Goal: Task Accomplishment & Management: Manage account settings

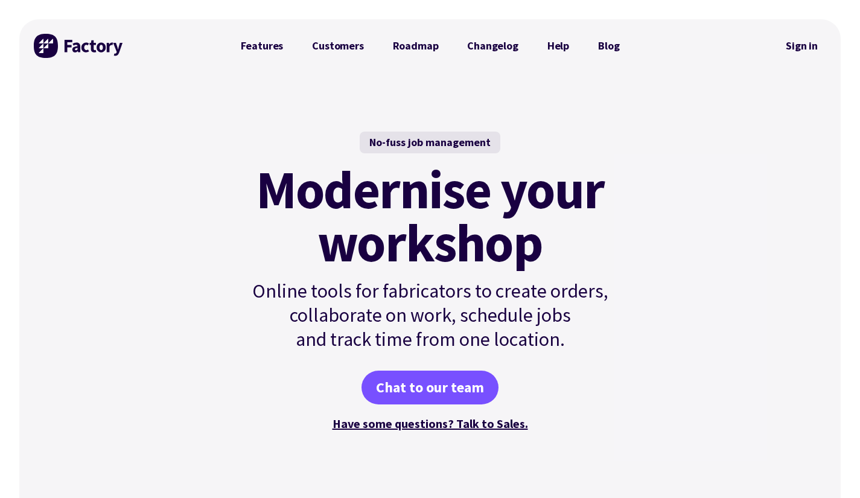
click at [794, 48] on link "Sign in" at bounding box center [801, 46] width 49 height 28
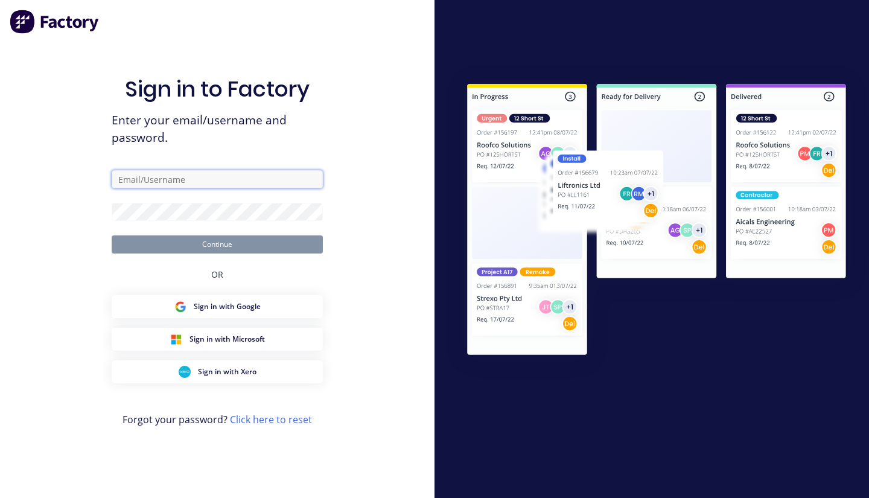
click at [186, 175] on input "text" at bounding box center [217, 179] width 211 height 18
type input "[PERSON_NAME][EMAIL_ADDRESS][DOMAIN_NAME]"
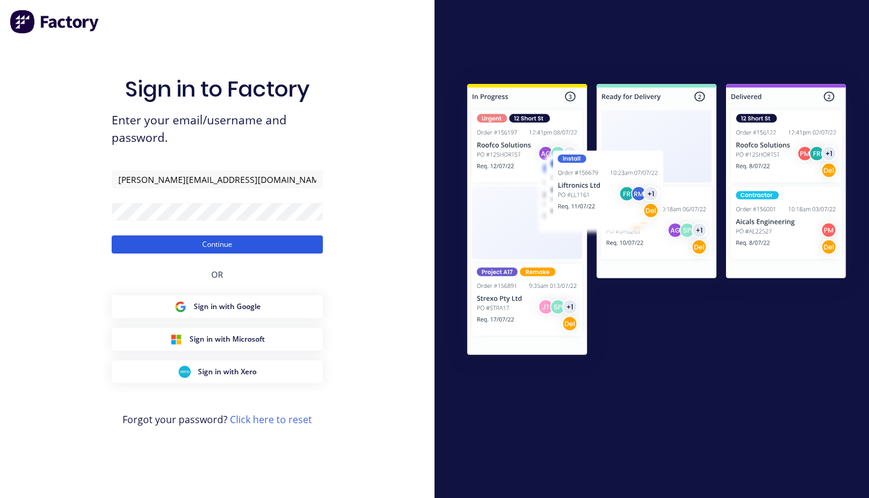
click at [216, 242] on button "Continue" at bounding box center [217, 244] width 211 height 18
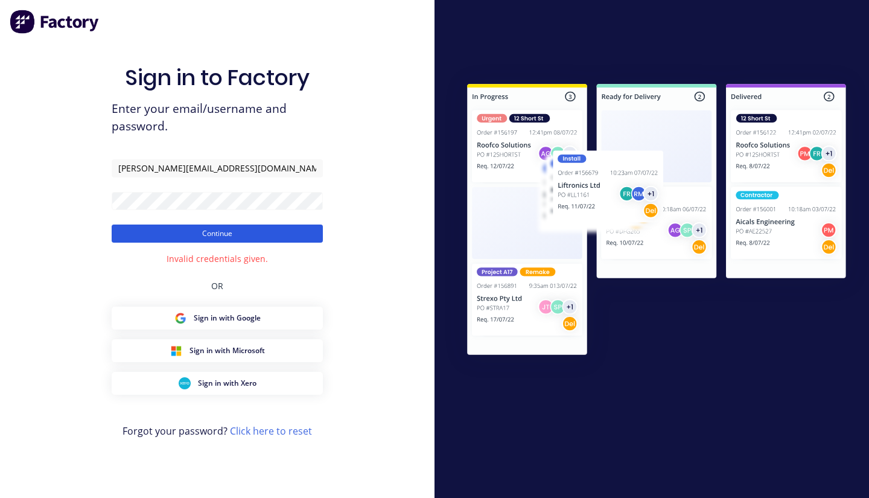
click at [206, 230] on button "Continue" at bounding box center [217, 233] width 211 height 18
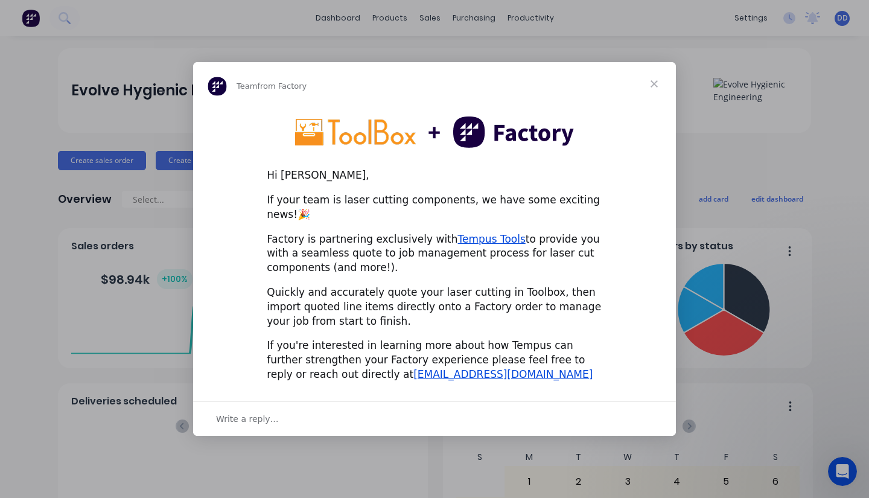
click at [651, 92] on span "Close" at bounding box center [653, 83] width 43 height 43
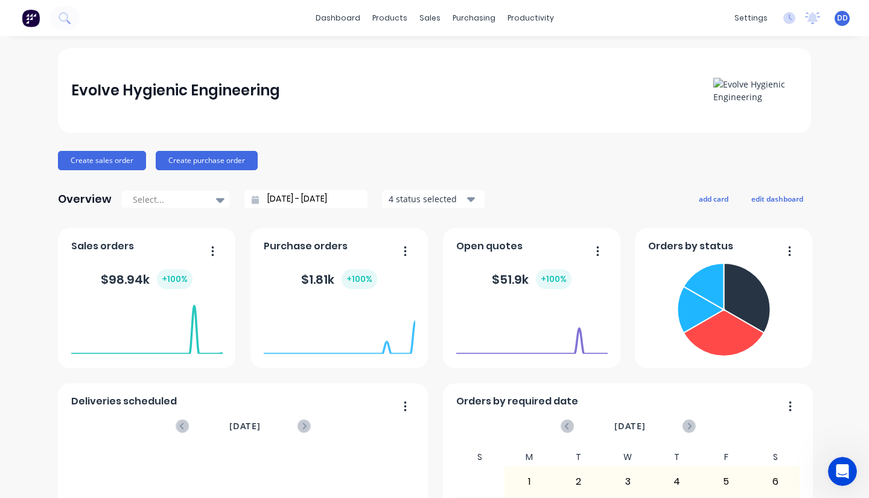
click at [755, 43] on div "dashboard products sales purchasing productivity dashboard products Product Cat…" at bounding box center [434, 249] width 869 height 498
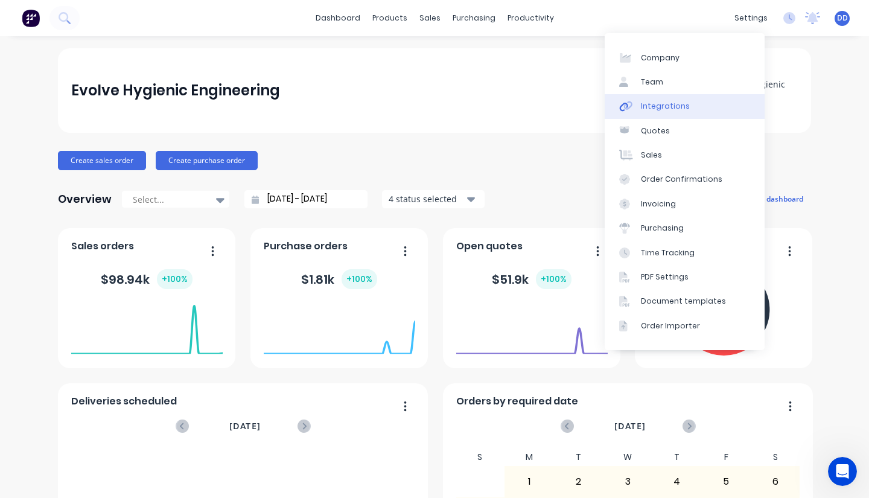
click at [679, 106] on div "Integrations" at bounding box center [665, 106] width 49 height 11
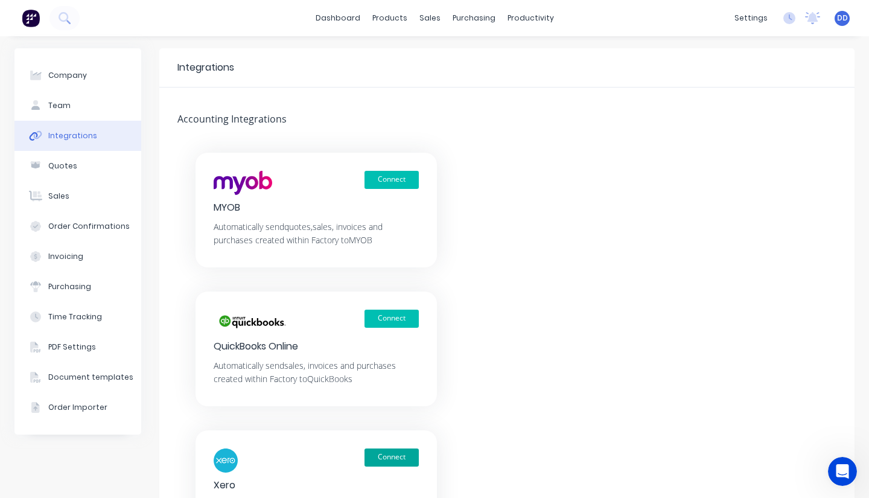
click at [397, 458] on button "Connect" at bounding box center [391, 457] width 54 height 18
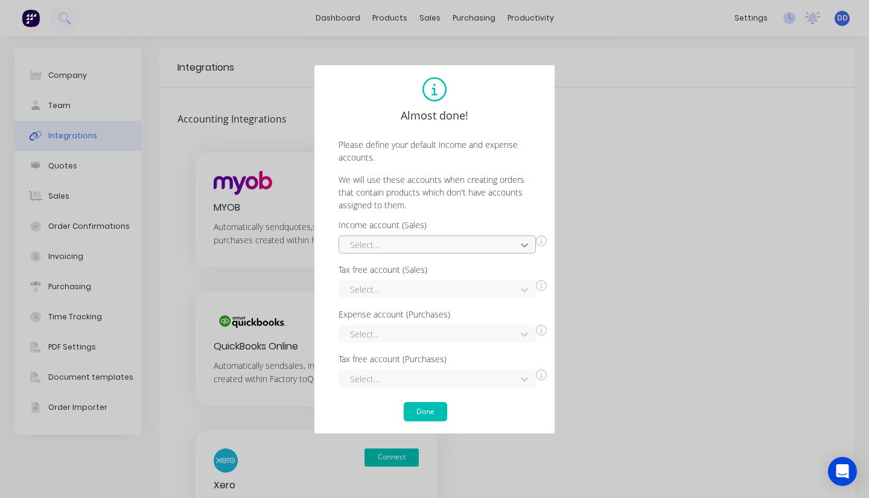
click at [522, 246] on icon at bounding box center [524, 245] width 12 height 12
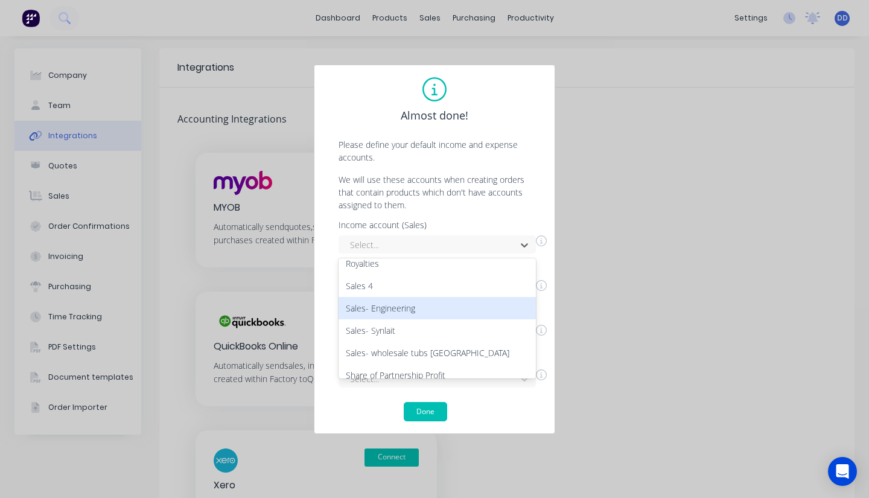
click at [412, 305] on div "Sales- Engineering" at bounding box center [436, 308] width 197 height 22
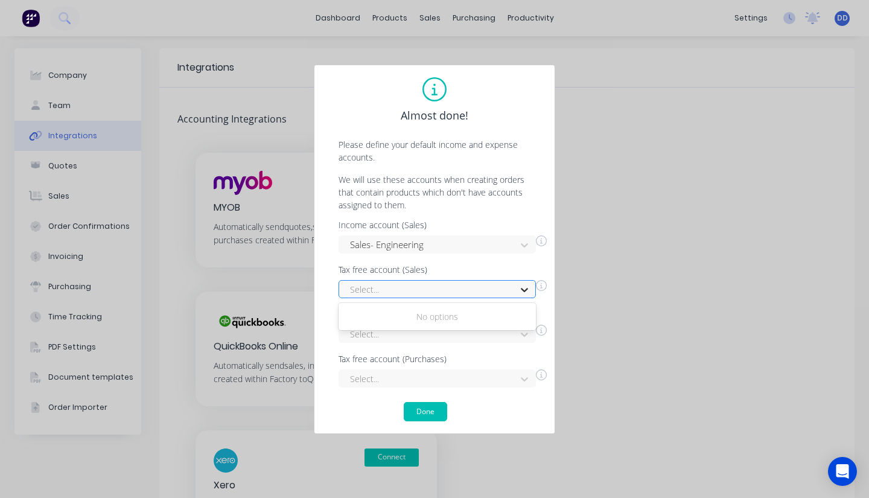
click at [522, 289] on icon at bounding box center [524, 290] width 7 height 4
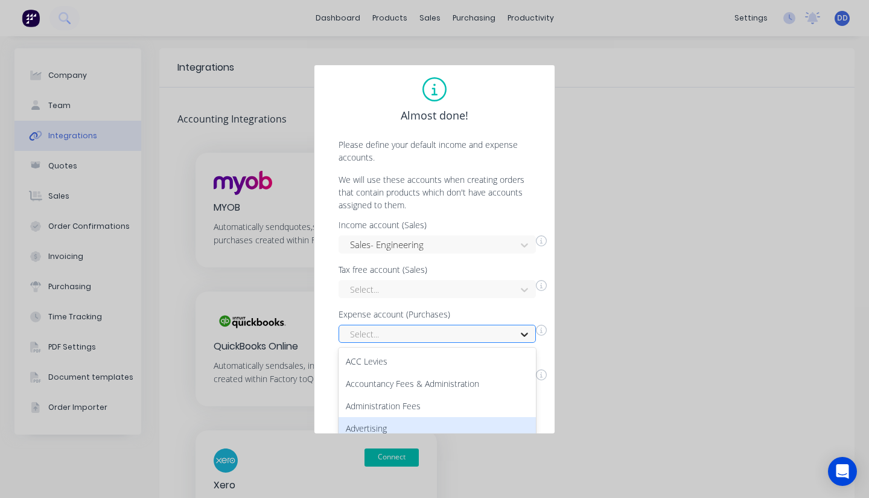
click at [525, 334] on div "87 results available. Use Up and Down to choose options, press Enter to select …" at bounding box center [436, 334] width 197 height 18
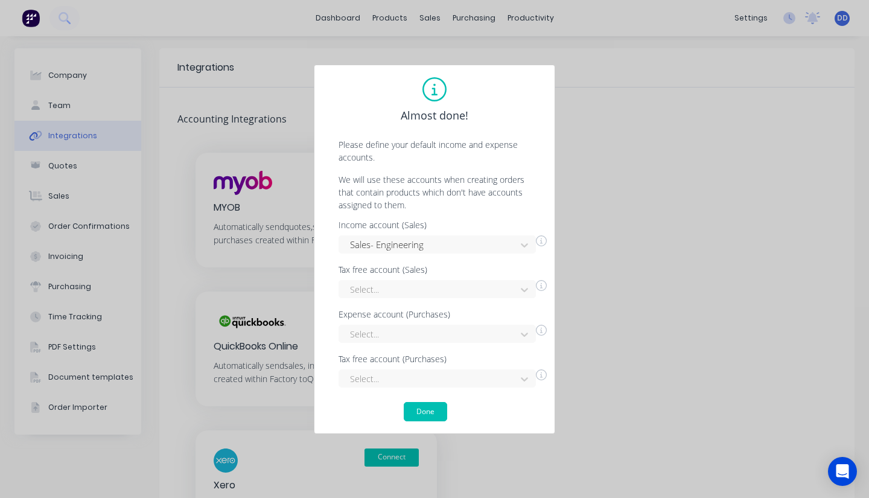
click at [597, 262] on div "Almost done! Please define your default income and expense accounts. We will us…" at bounding box center [434, 249] width 869 height 498
click at [524, 334] on div "Select..." at bounding box center [436, 334] width 197 height 18
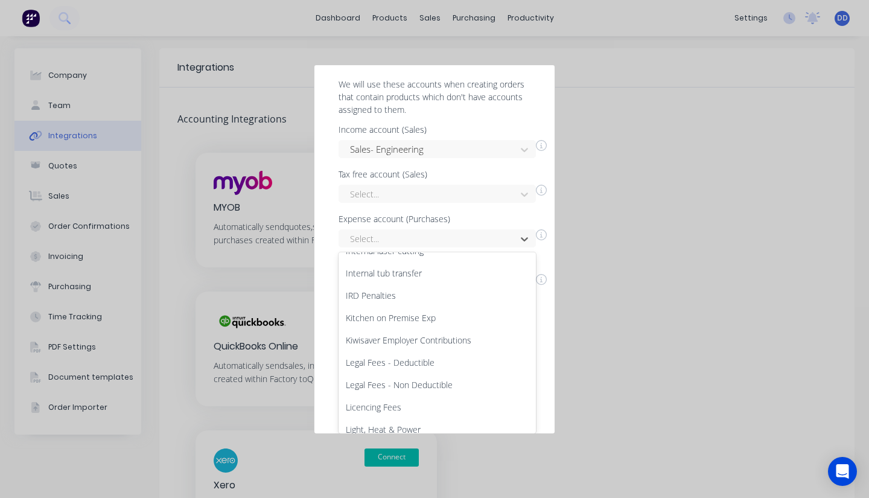
scroll to position [0, 0]
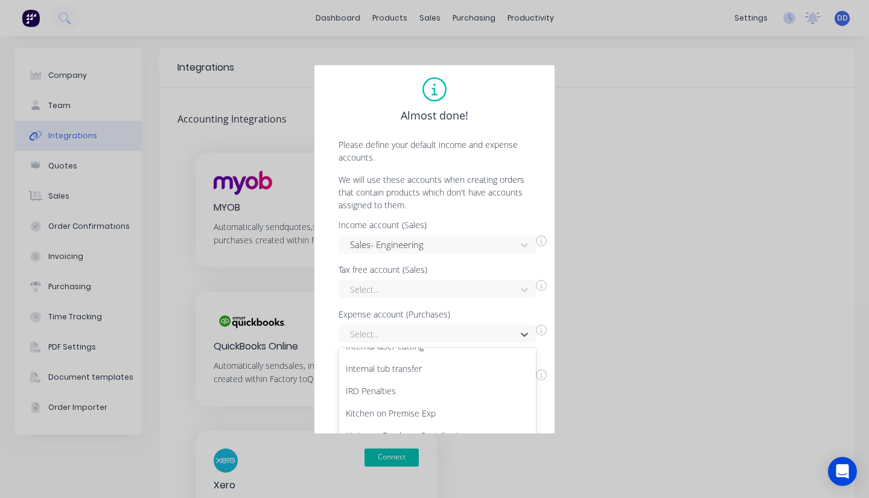
click at [565, 358] on div "Almost done! Please define your default income and expense accounts. We will us…" at bounding box center [434, 249] width 869 height 498
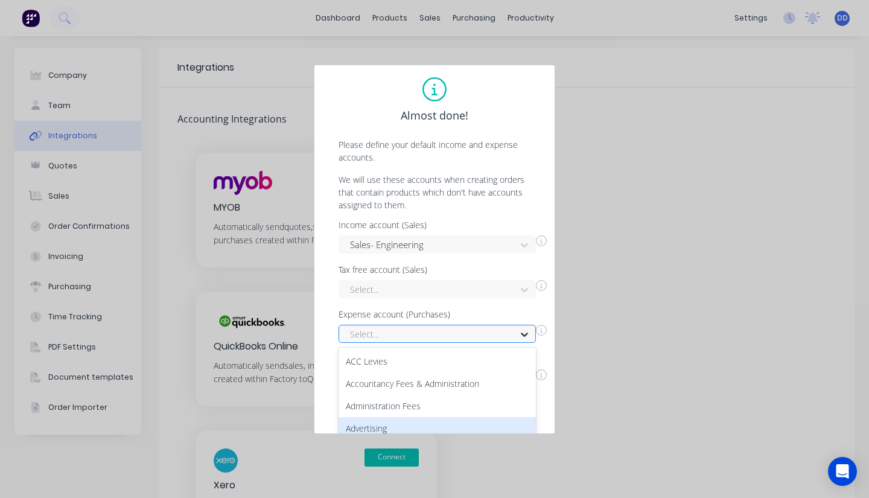
click at [525, 333] on div "87 results available. Use Up and Down to choose options, press Enter to select …" at bounding box center [436, 334] width 197 height 18
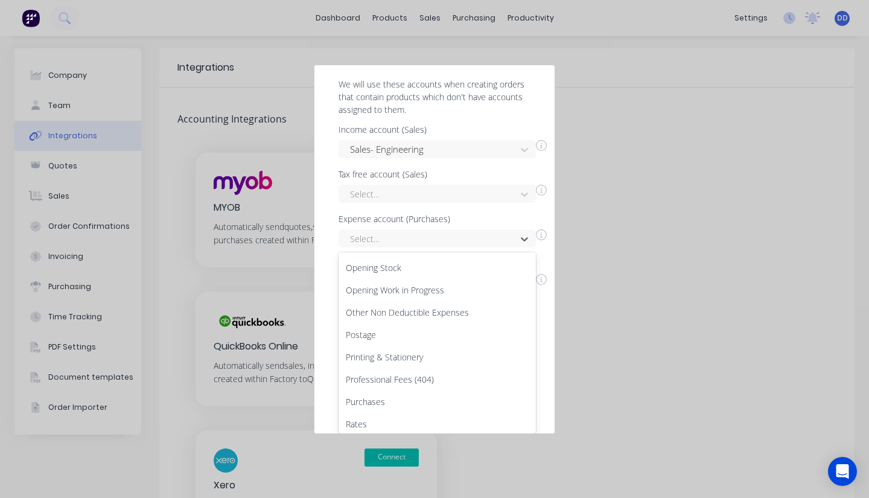
scroll to position [1471, 0]
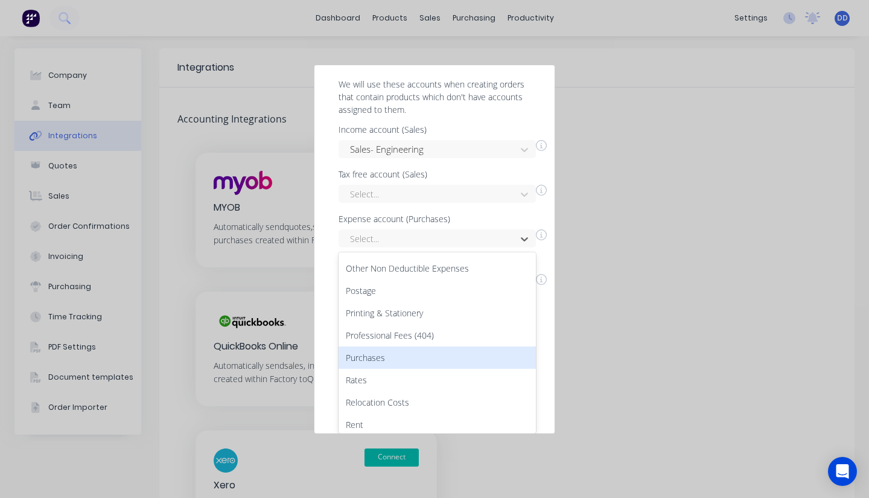
click at [385, 347] on div "Purchases" at bounding box center [436, 357] width 197 height 22
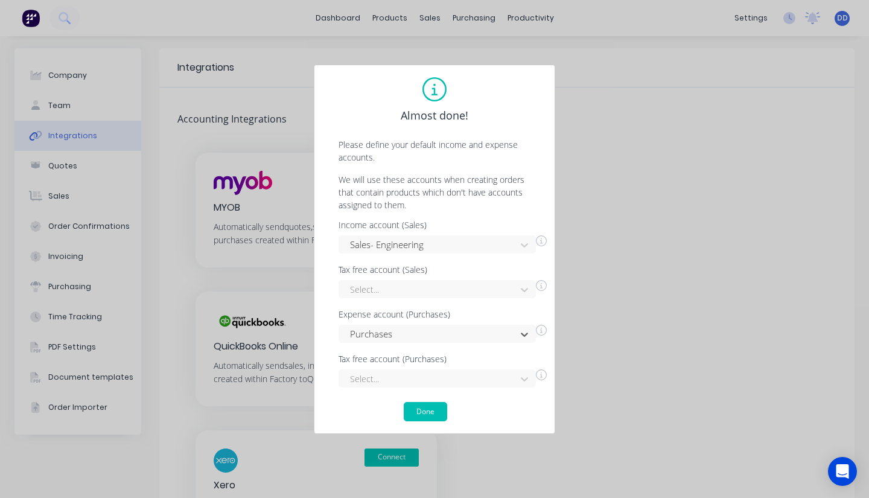
scroll to position [0, 0]
click at [438, 407] on button "Done" at bounding box center [425, 411] width 43 height 19
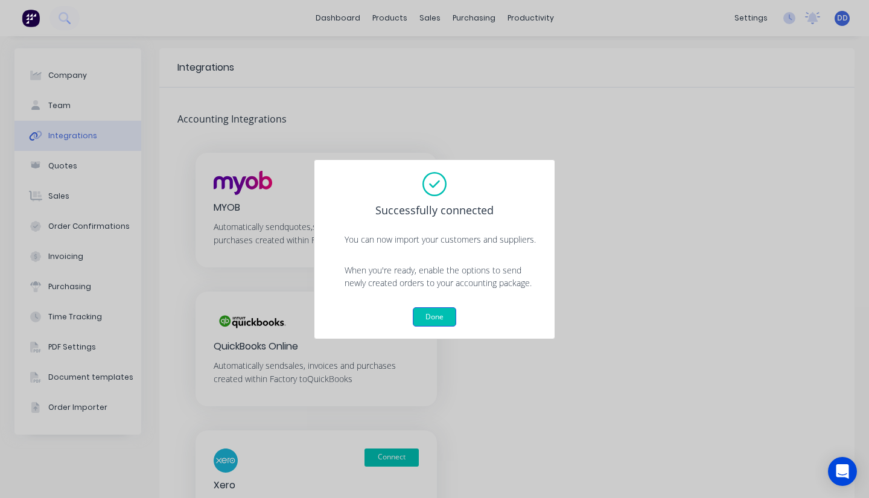
click at [437, 310] on button "Done" at bounding box center [434, 316] width 43 height 19
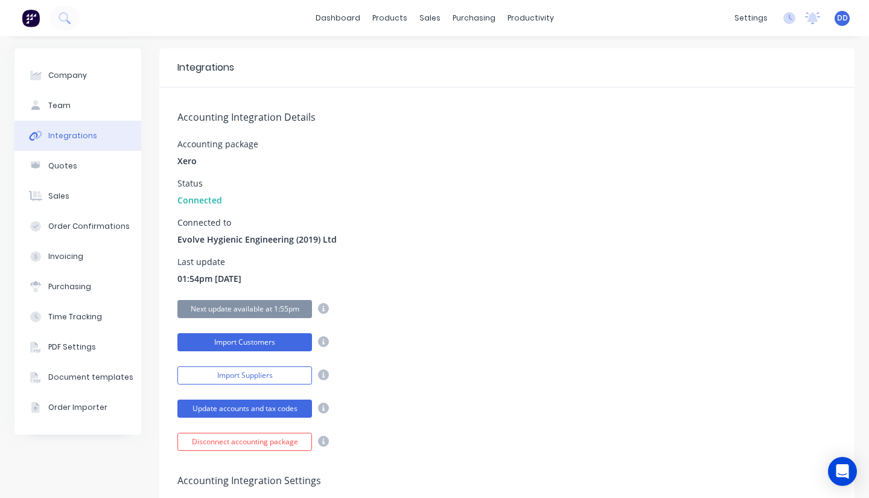
click at [252, 341] on button "Import Customers" at bounding box center [244, 342] width 135 height 18
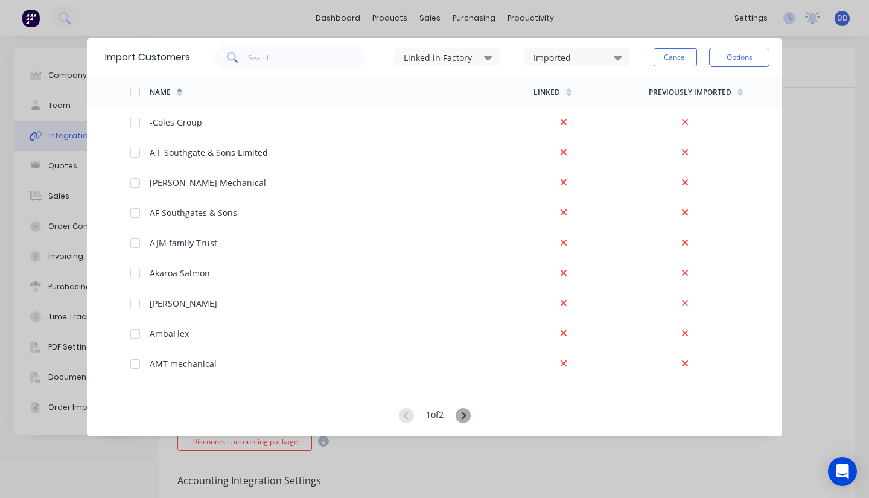
click at [135, 93] on div at bounding box center [135, 92] width 24 height 24
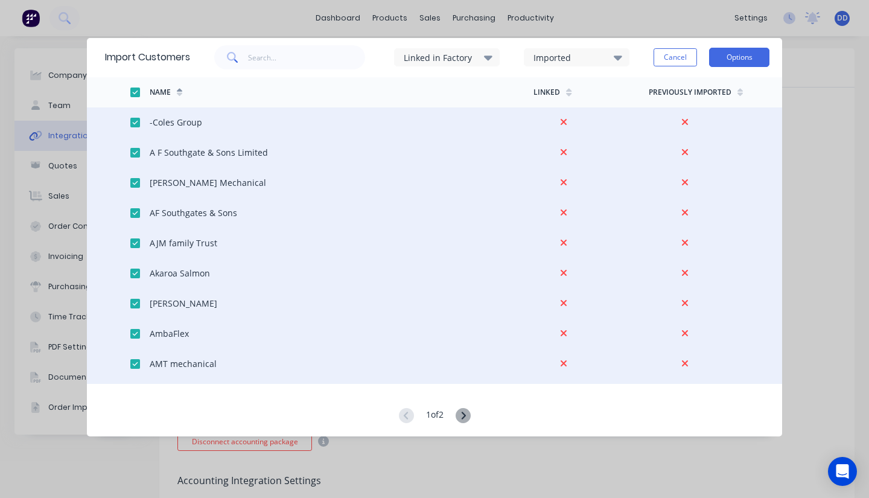
click at [734, 54] on button "Options" at bounding box center [739, 57] width 60 height 19
click at [717, 116] on div "Import all customers" at bounding box center [711, 118] width 93 height 17
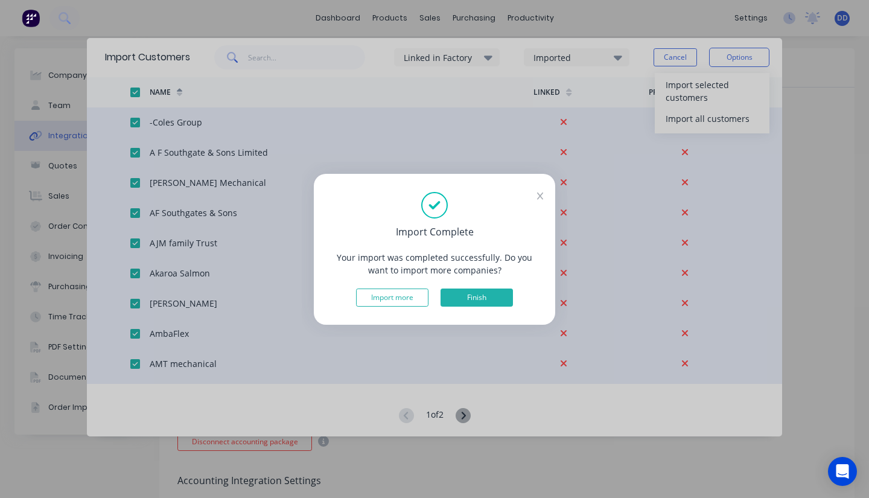
click at [483, 298] on button "Finish" at bounding box center [476, 297] width 72 height 18
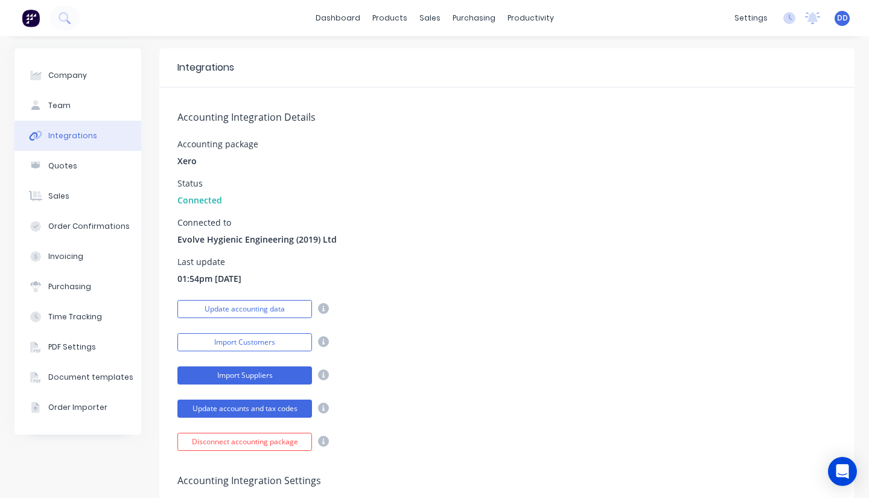
click at [262, 377] on button "Import Suppliers" at bounding box center [244, 375] width 135 height 18
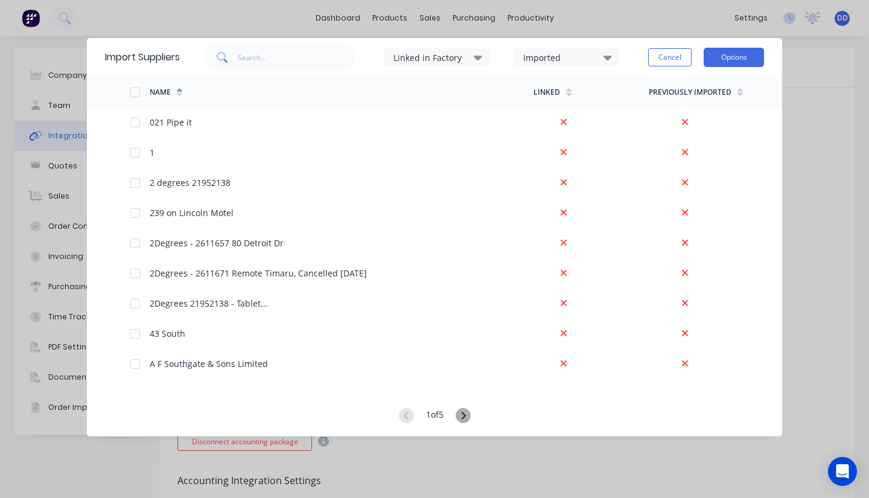
click at [738, 62] on button "Options" at bounding box center [733, 57] width 60 height 19
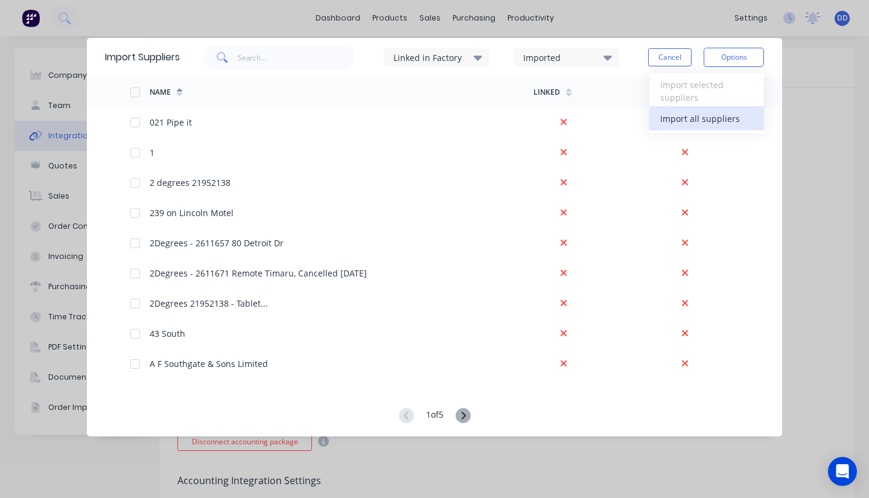
click at [715, 116] on div "Import all suppliers" at bounding box center [706, 118] width 93 height 17
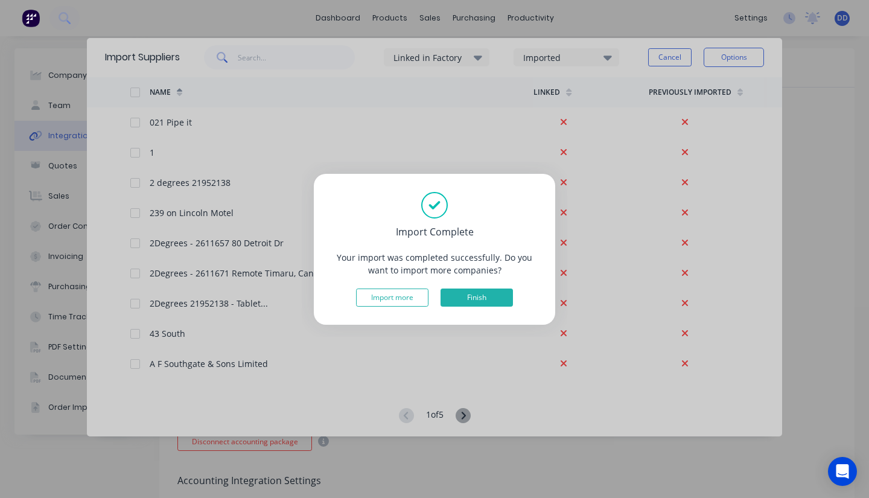
click at [474, 294] on button "Finish" at bounding box center [476, 297] width 72 height 18
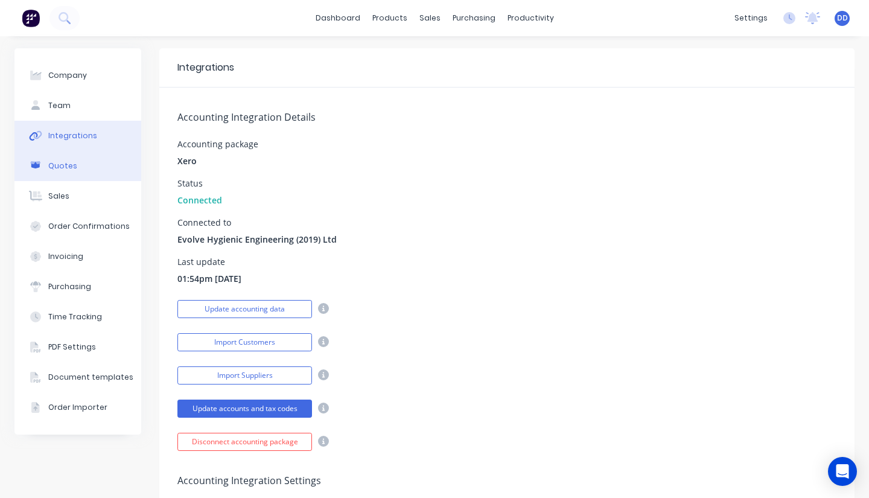
click at [71, 166] on div "Quotes" at bounding box center [62, 165] width 29 height 11
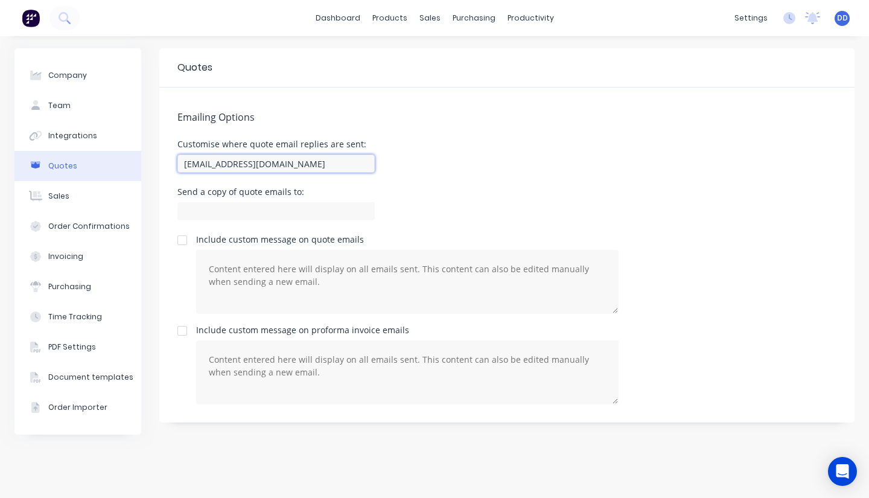
drag, startPoint x: 364, startPoint y: 165, endPoint x: 154, endPoint y: 173, distance: 209.4
click at [154, 173] on div "Company Team Integrations Quotes Sales Order Confirmations Invoicing Purchasing…" at bounding box center [434, 266] width 840 height 437
type input "accounts@evolvefab.co.nz"
click at [220, 204] on input at bounding box center [275, 211] width 197 height 18
type input "[PERSON_NAME][EMAIL_ADDRESS][DOMAIN_NAME]"
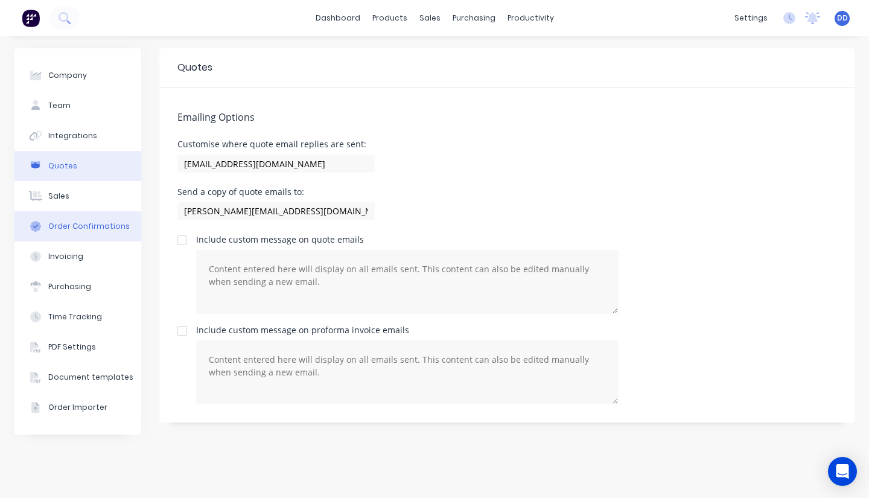
click at [83, 223] on div "Order Confirmations" at bounding box center [88, 226] width 81 height 11
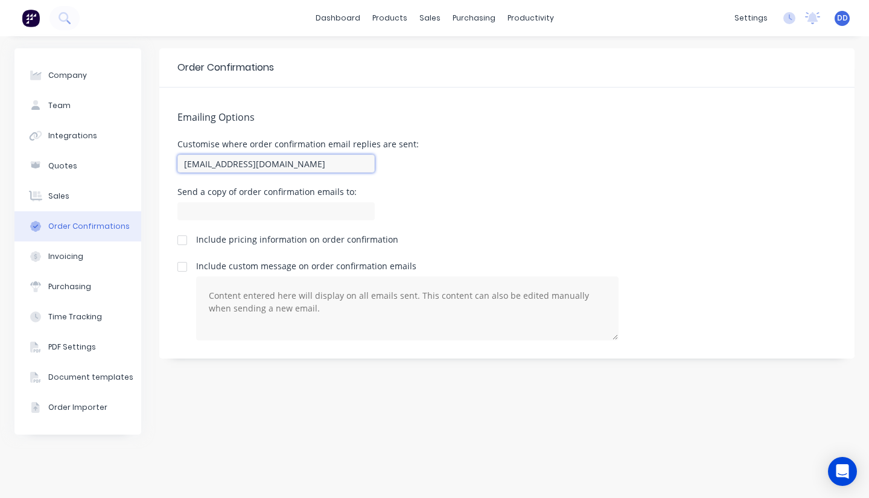
click at [232, 169] on input "team+evolvehygenicengineering@factory.app" at bounding box center [275, 163] width 197 height 18
drag, startPoint x: 367, startPoint y: 162, endPoint x: 154, endPoint y: 168, distance: 213.6
click at [154, 168] on div "Company Team Integrations Quotes Sales Order Confirmations Invoicing Purchasing…" at bounding box center [434, 266] width 840 height 437
type input "accounts@evolvefab.co.nz"
click at [198, 206] on input at bounding box center [275, 211] width 197 height 18
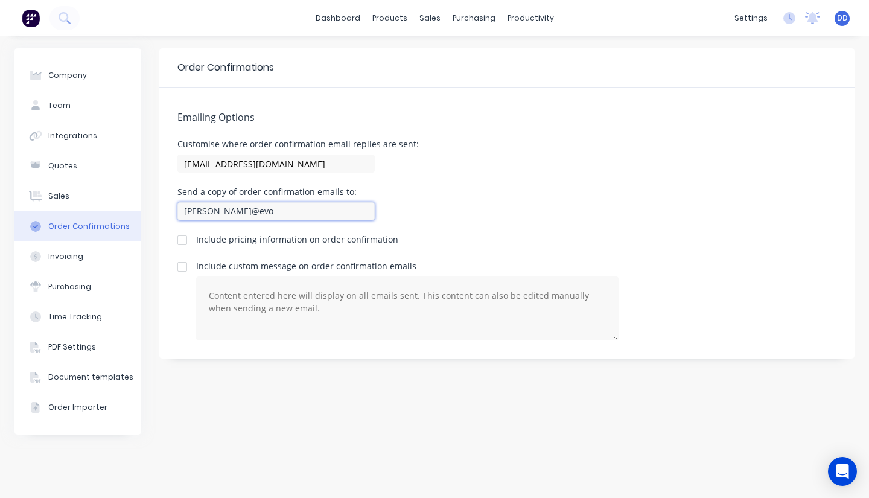
type input "[PERSON_NAME][EMAIL_ADDRESS][DOMAIN_NAME]"
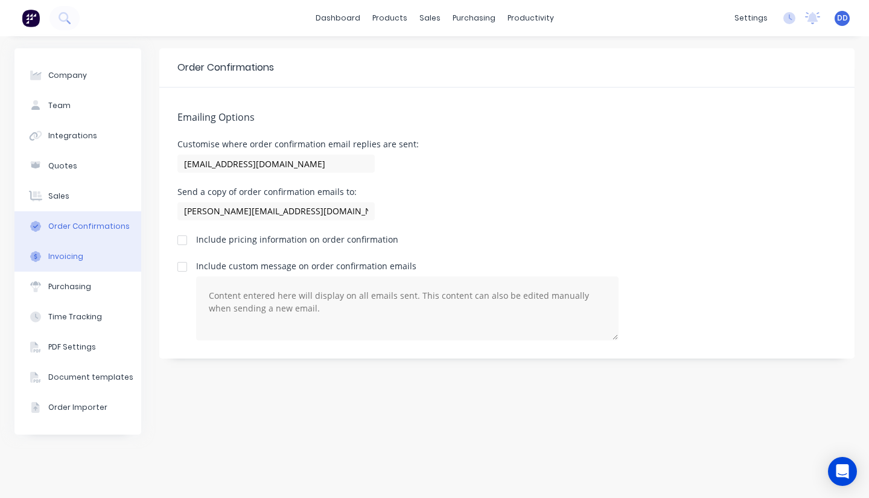
click at [67, 255] on div "Invoicing" at bounding box center [65, 256] width 35 height 11
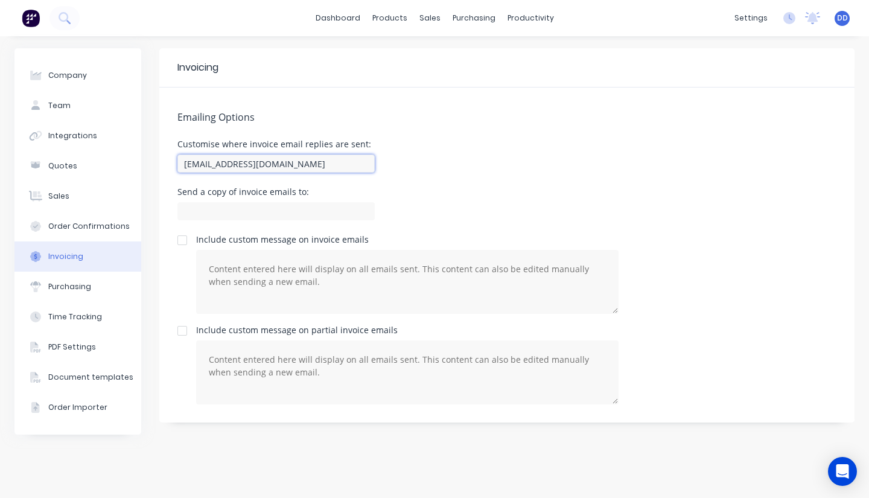
click at [273, 163] on input "team+evolvehygenicengineering@factory.app" at bounding box center [275, 163] width 197 height 18
drag, startPoint x: 367, startPoint y: 160, endPoint x: 147, endPoint y: 166, distance: 220.9
click at [147, 166] on div "Company Team Integrations Quotes Sales Order Confirmations Invoicing Purchasing…" at bounding box center [434, 266] width 840 height 437
type input "accounts@evolvefab.co.nz"
click at [205, 217] on input at bounding box center [275, 211] width 197 height 18
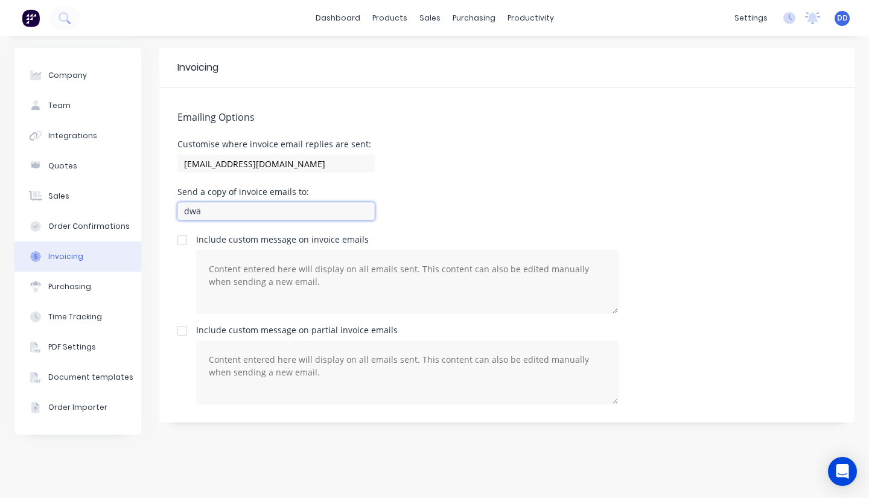
type input "[PERSON_NAME][EMAIL_ADDRESS][DOMAIN_NAME]"
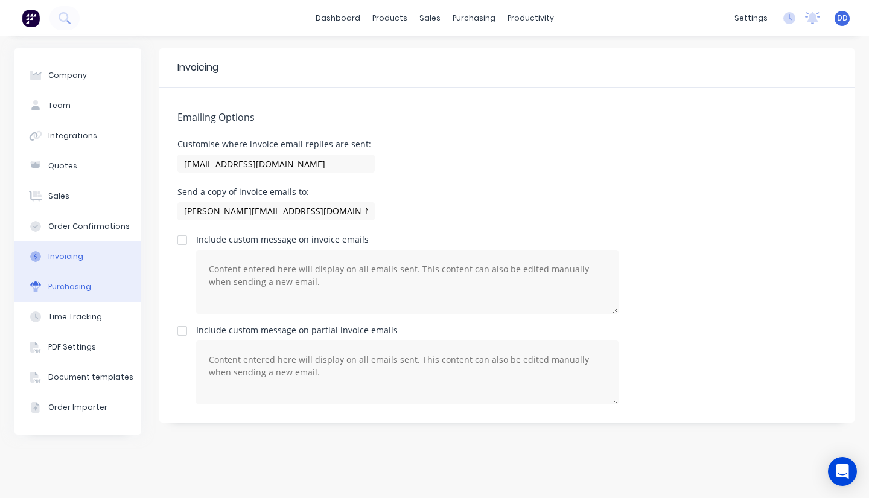
click at [94, 287] on button "Purchasing" at bounding box center [77, 286] width 127 height 30
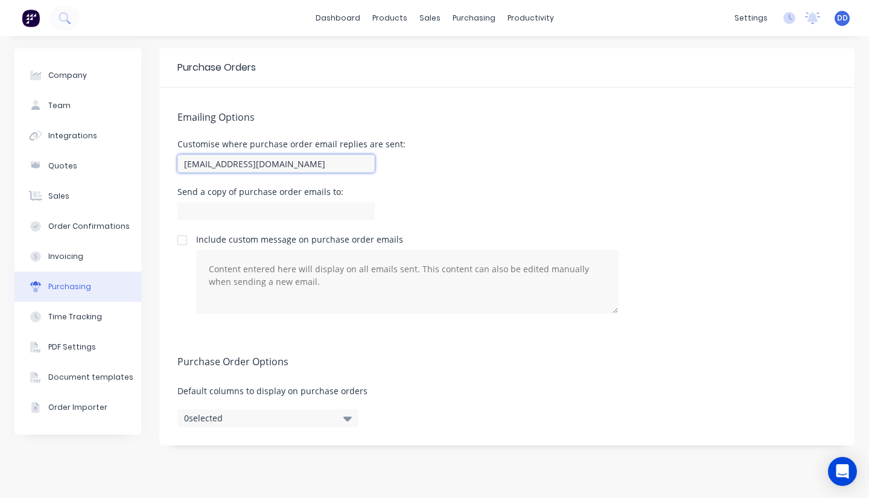
click at [277, 170] on input "team+evolvehygenicengineering@factory.app" at bounding box center [275, 163] width 197 height 18
drag, startPoint x: 367, startPoint y: 164, endPoint x: 141, endPoint y: 165, distance: 225.6
click at [141, 165] on div "Company Team Integrations Quotes Sales Order Confirmations Invoicing Purchasing…" at bounding box center [434, 266] width 840 height 437
type input "e"
type input "accounts@evolvefab.co.nz"
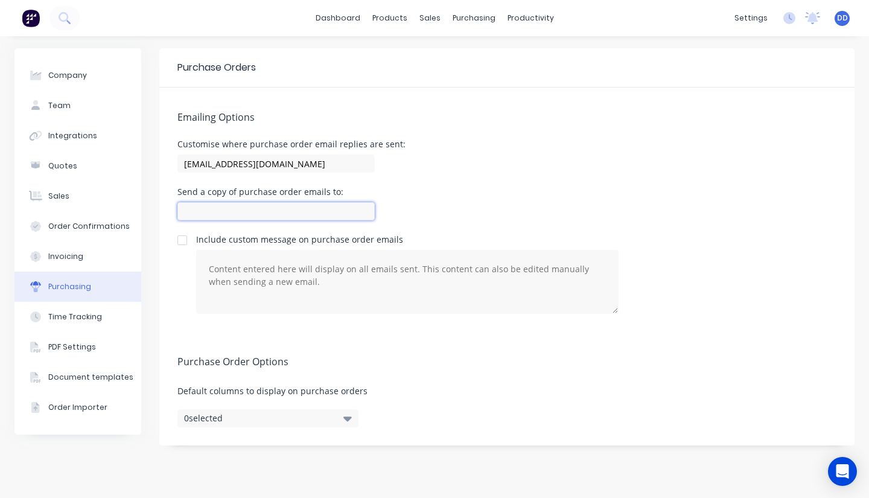
click at [192, 205] on input at bounding box center [275, 211] width 197 height 18
type input "[PERSON_NAME][EMAIL_ADDRESS][DOMAIN_NAME]"
click at [104, 436] on div "Company Team Integrations Quotes Sales Order Confirmations Invoicing Purchasing…" at bounding box center [77, 266] width 127 height 437
